Goal: Find specific page/section: Find specific page/section

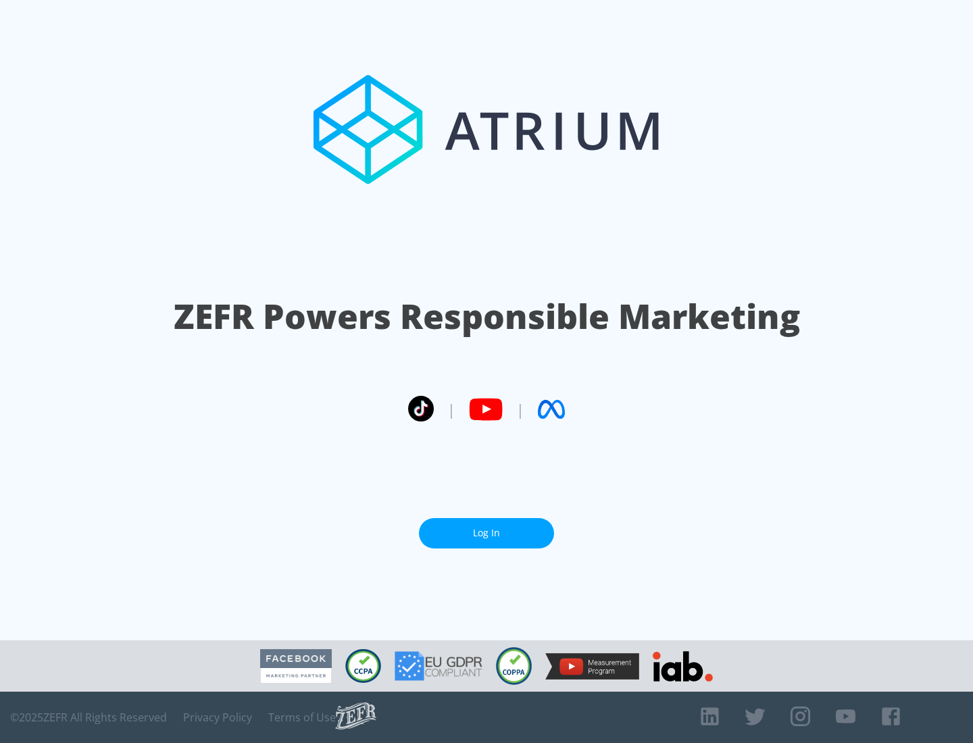
click at [487, 528] on link "Log In" at bounding box center [486, 533] width 135 height 30
